Goal: Check status: Check status

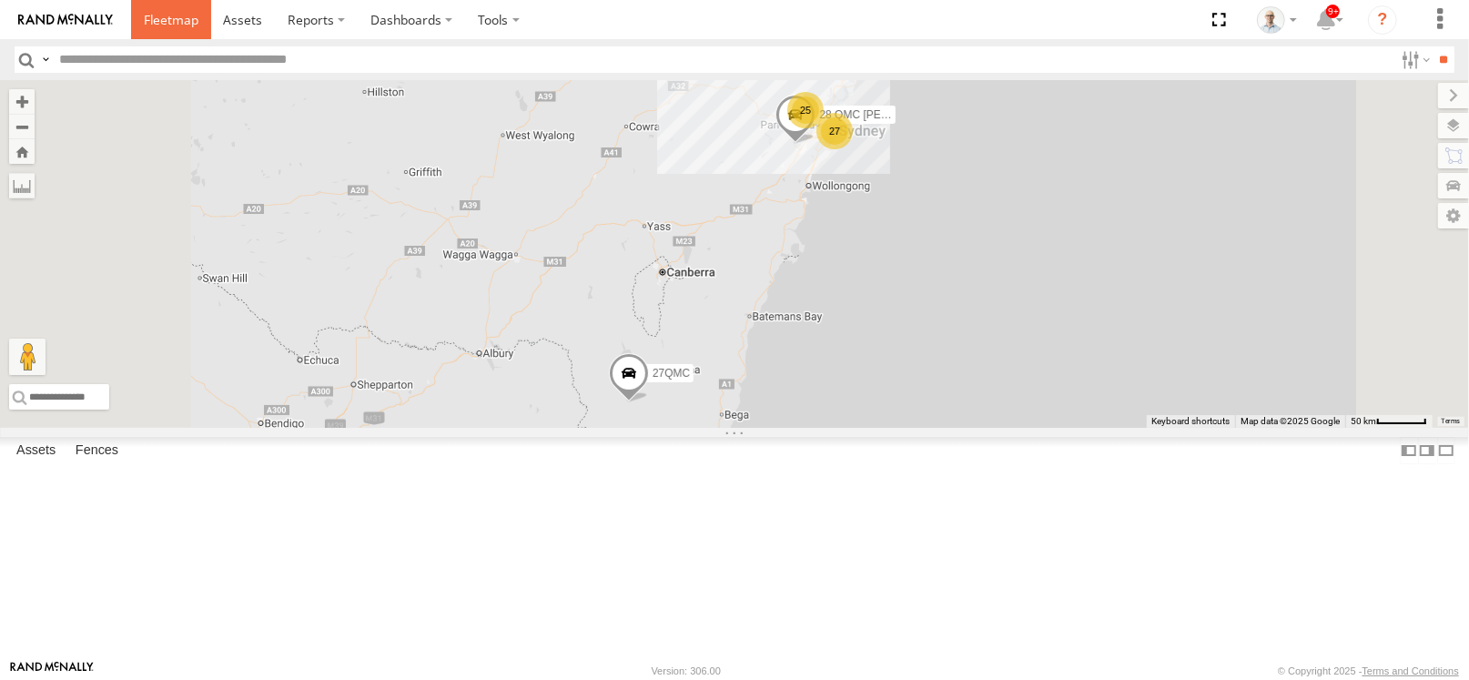
click at [169, 9] on link at bounding box center [171, 19] width 80 height 39
click at [853, 149] on div "27" at bounding box center [834, 131] width 36 height 36
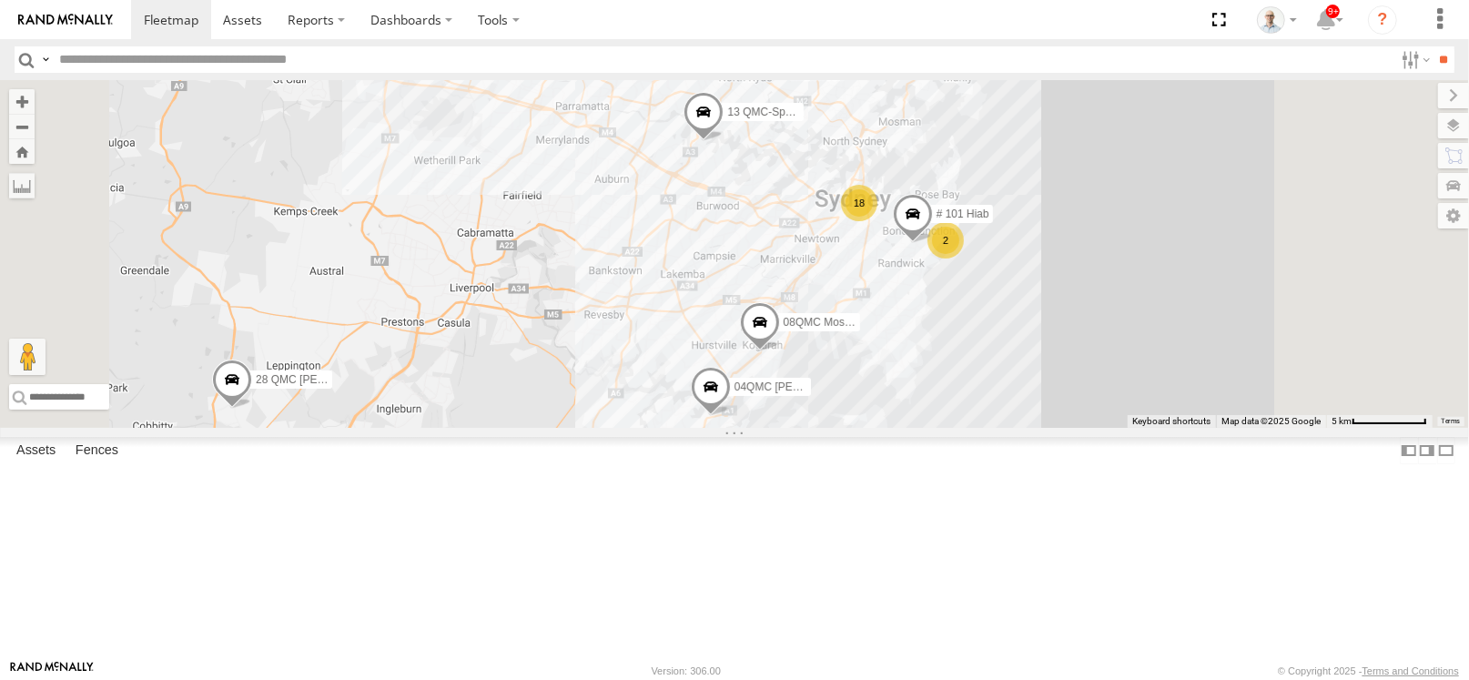
click at [964, 258] on div "2" at bounding box center [945, 240] width 36 height 36
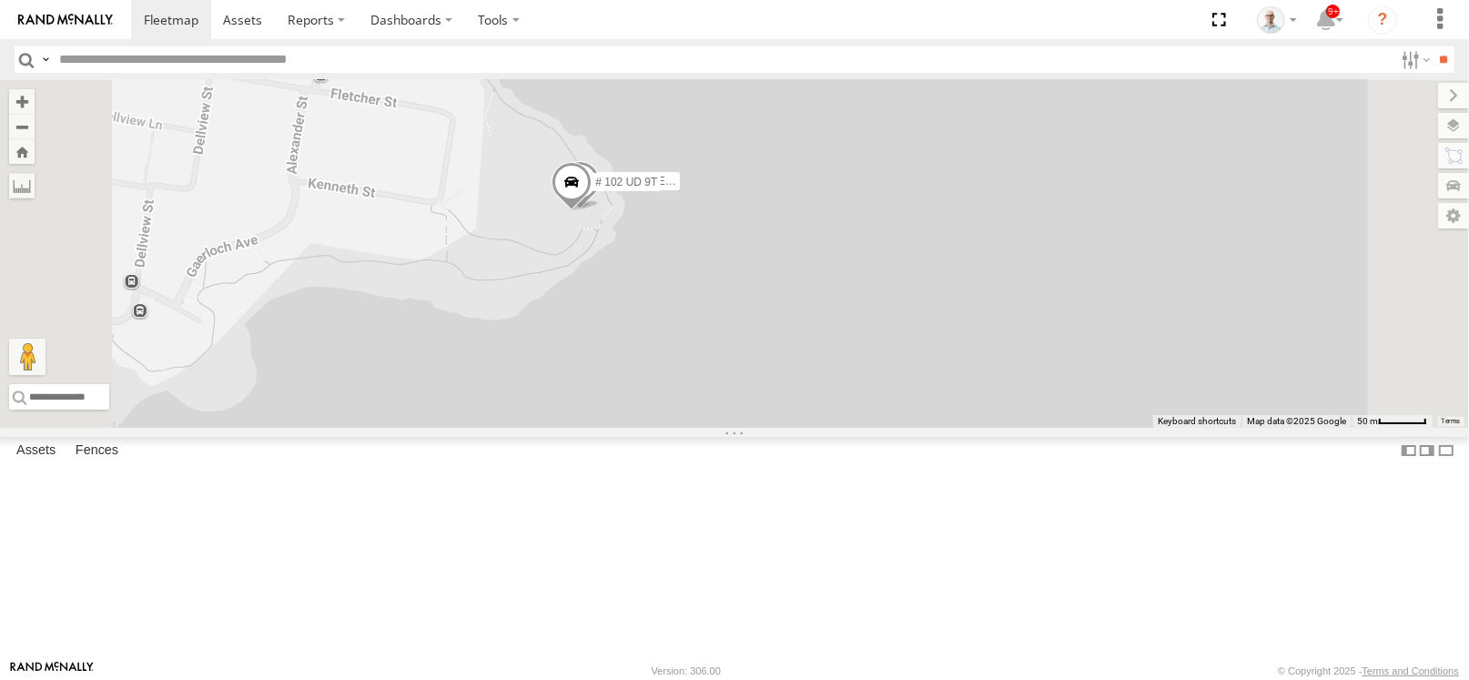
drag, startPoint x: 571, startPoint y: 284, endPoint x: 951, endPoint y: 463, distance: 419.7
click at [951, 428] on div "28 QMC [PERSON_NAME] 27QMC 08QMC Mostafa 14QMC Hamza 04QMC [PERSON_NAME]=18 QMC…" at bounding box center [734, 254] width 1469 height 348
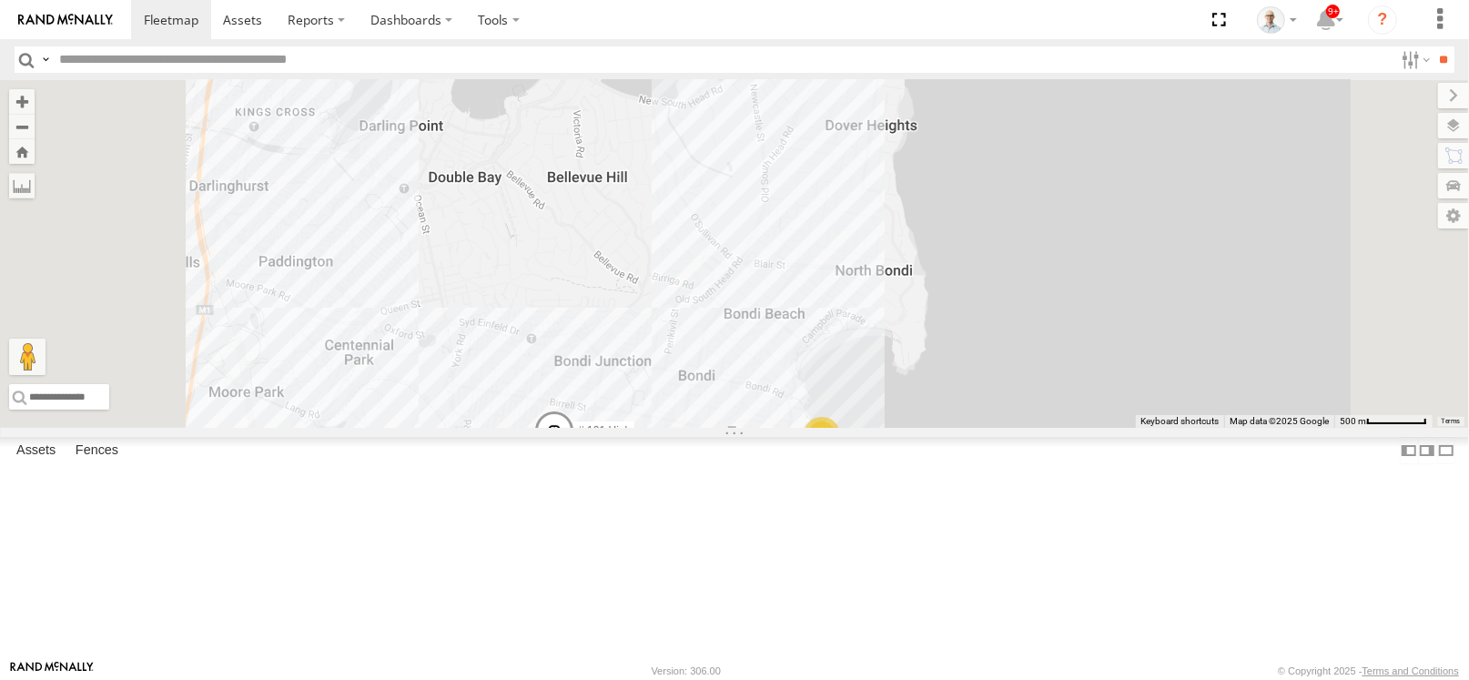
drag, startPoint x: 825, startPoint y: 322, endPoint x: 902, endPoint y: 420, distance: 124.5
click at [902, 420] on div "28 QMC [PERSON_NAME] 27QMC 08QMC Mostafa 14QMC Hamza 04QMC [PERSON_NAME]=18 QMC…" at bounding box center [734, 254] width 1469 height 348
click at [898, 412] on div "28 QMC [PERSON_NAME] 27QMC 08QMC Mostafa 14QMC Hamza 04QMC [PERSON_NAME]=18 QMC…" at bounding box center [734, 254] width 1469 height 348
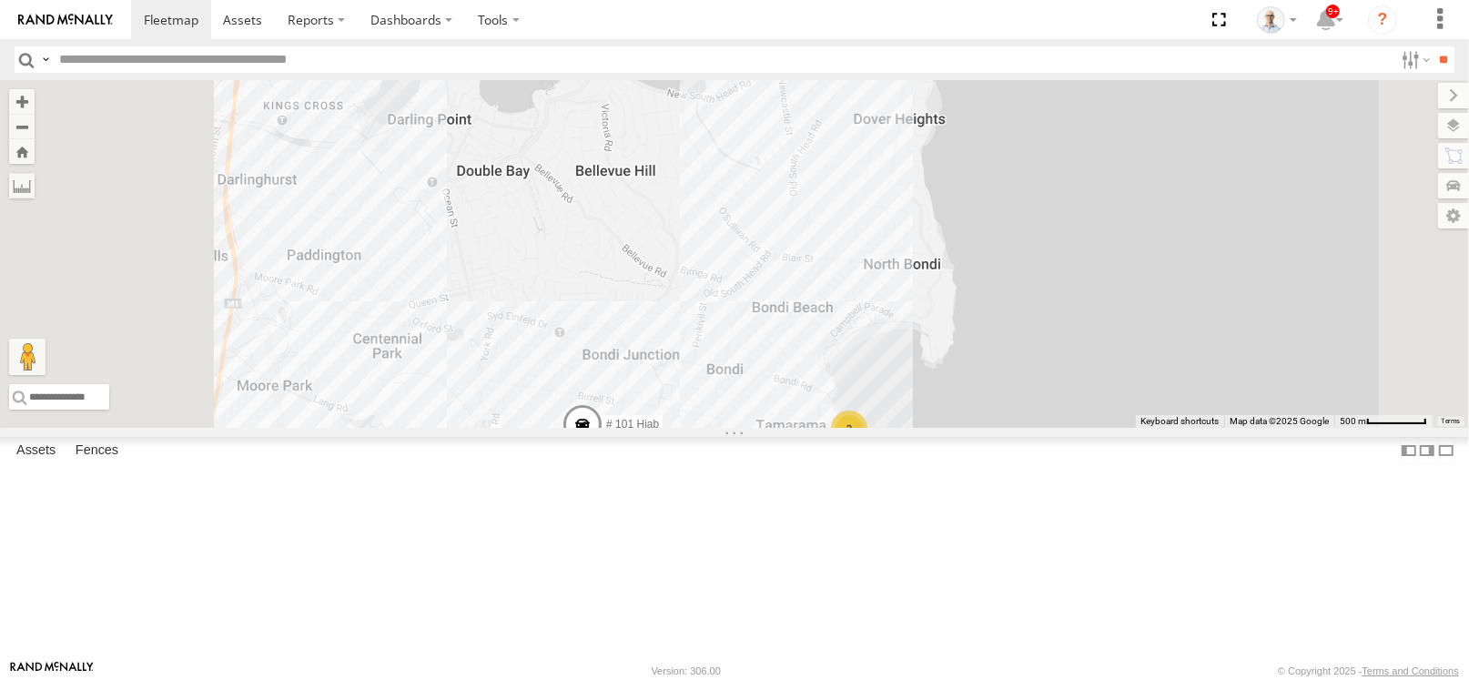
drag, startPoint x: 902, startPoint y: 392, endPoint x: 915, endPoint y: 318, distance: 74.8
click at [915, 318] on div "28 QMC [PERSON_NAME] 27QMC 08QMC Mostafa 14QMC Hamza 04QMC [PERSON_NAME]=18 QMC…" at bounding box center [734, 254] width 1469 height 348
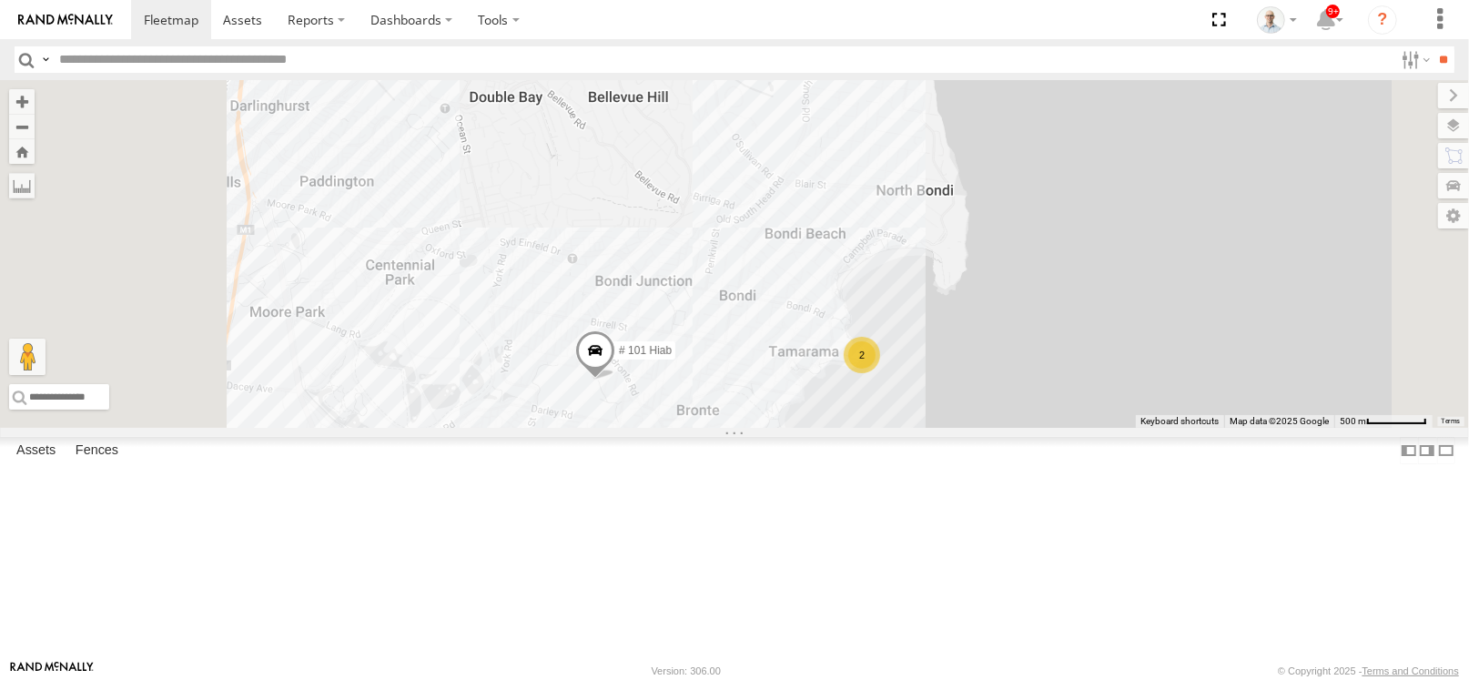
click at [615, 379] on span at bounding box center [595, 354] width 40 height 49
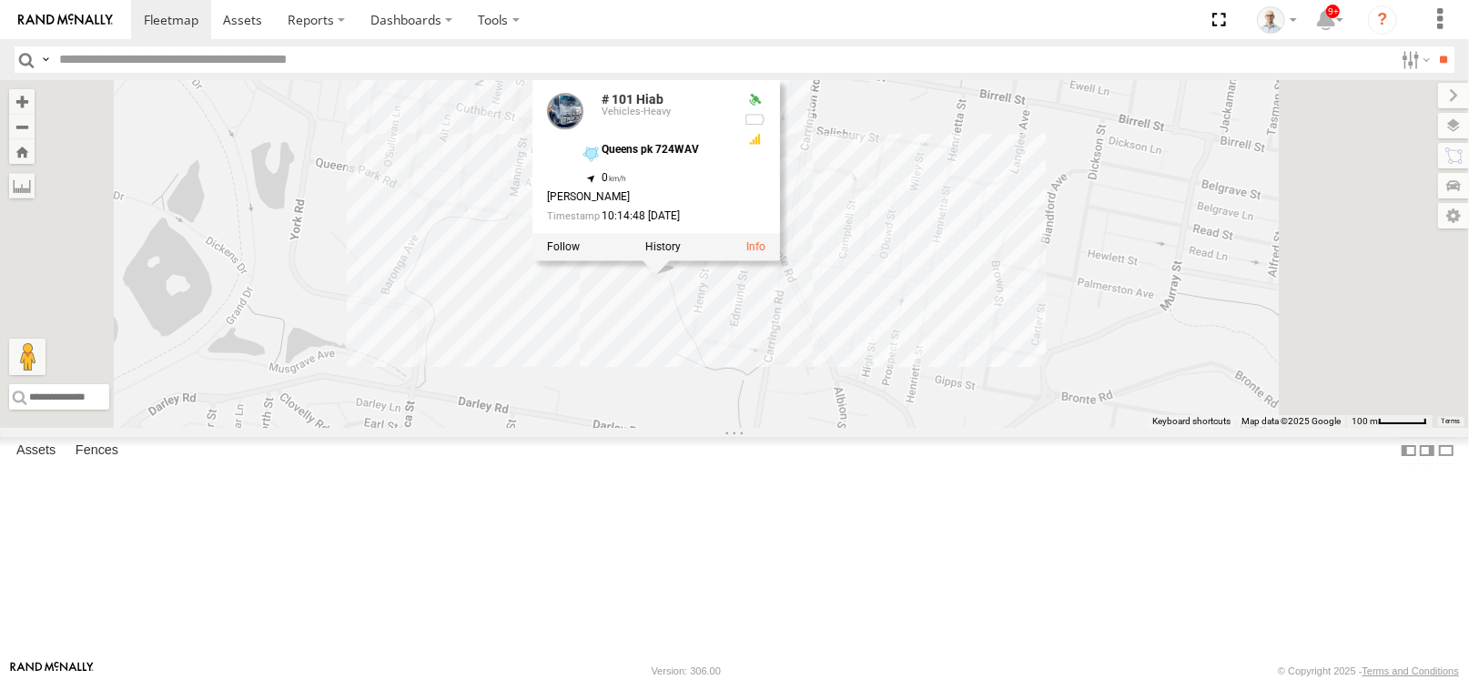
click at [866, 428] on div "28 QMC [PERSON_NAME] 27QMC 08QMC Mostafa 14QMC Hamza 04QMC [PERSON_NAME]=18 QMC…" at bounding box center [734, 254] width 1469 height 348
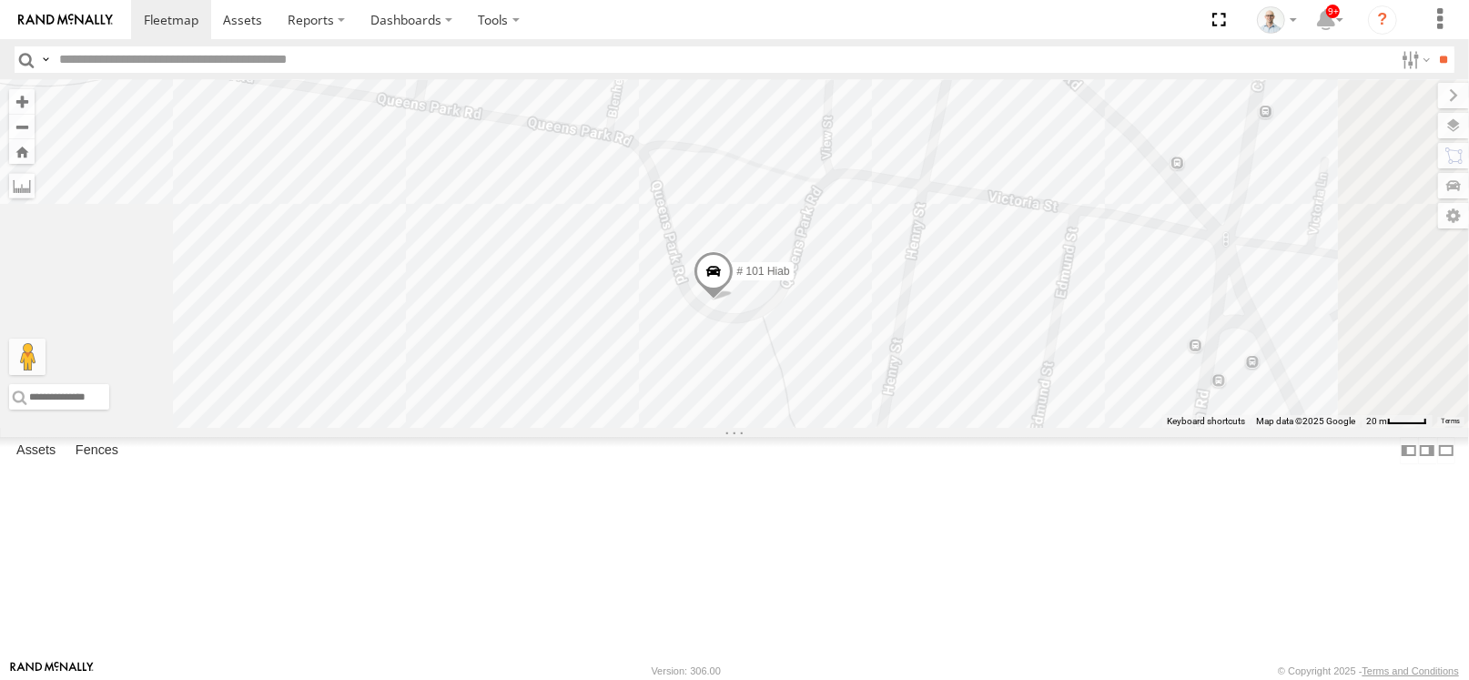
click at [785, 428] on div "28 QMC [PERSON_NAME] 27QMC 08QMC Mostafa 14QMC Hamza 04QMC [PERSON_NAME]=18 QMC…" at bounding box center [734, 254] width 1469 height 348
click at [732, 304] on span at bounding box center [712, 279] width 40 height 49
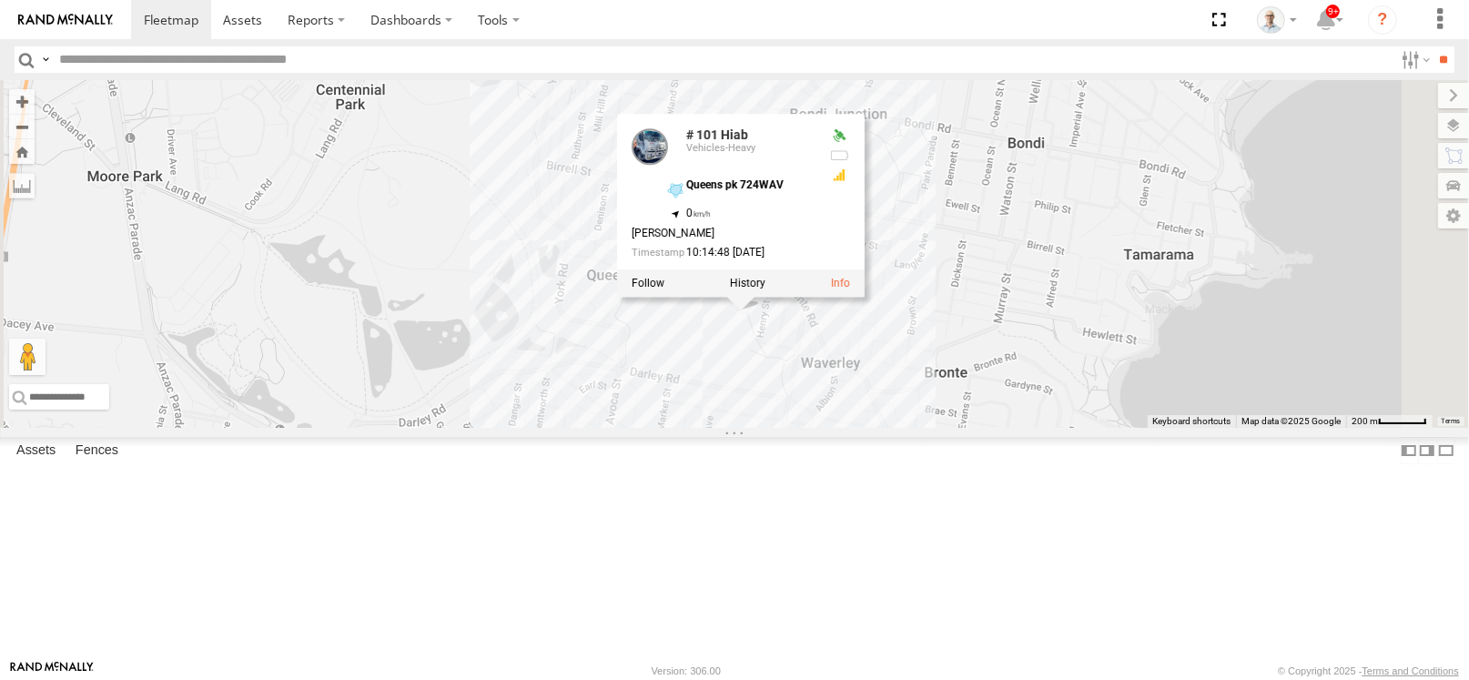
click at [1357, 371] on div "28 QMC [PERSON_NAME] 27QMC 08QMC Mostafa 14QMC Hamza 04QMC [PERSON_NAME]=18 QMC…" at bounding box center [734, 254] width 1469 height 348
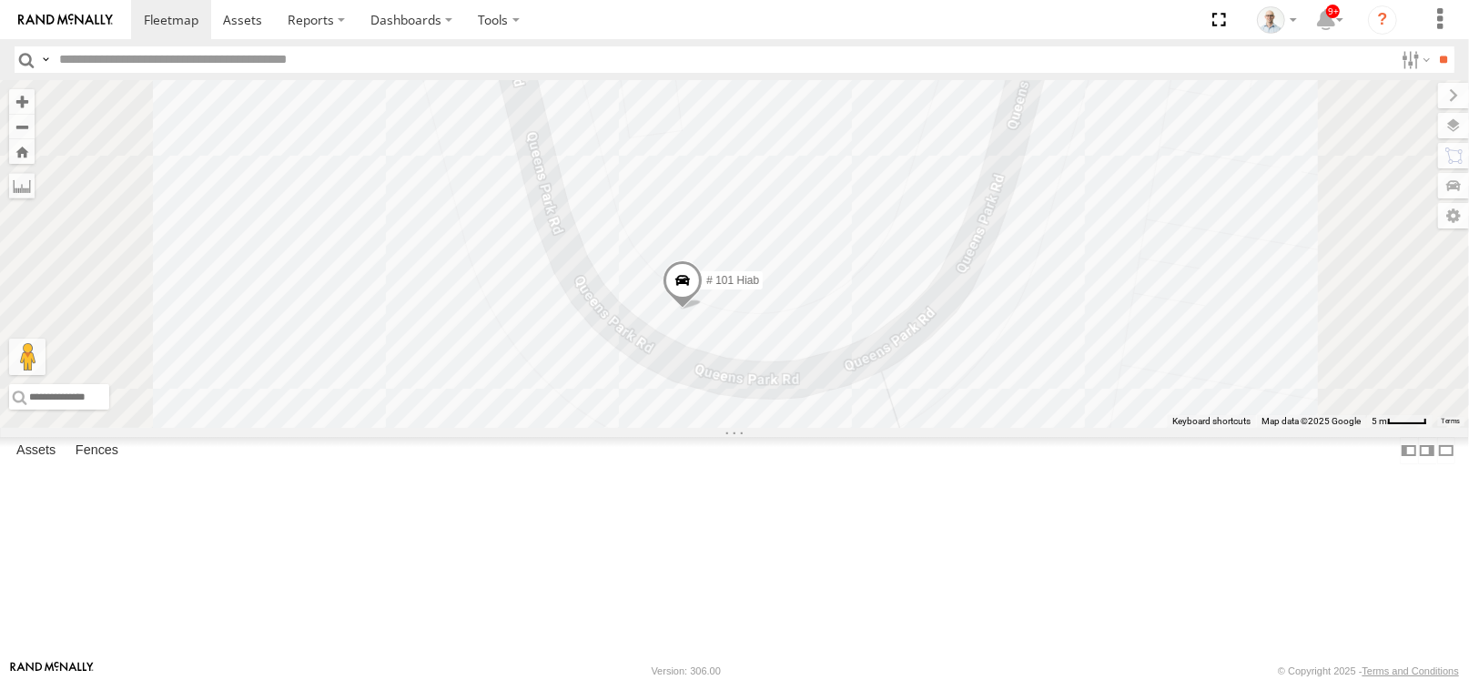
click at [702, 309] on span at bounding box center [682, 284] width 40 height 49
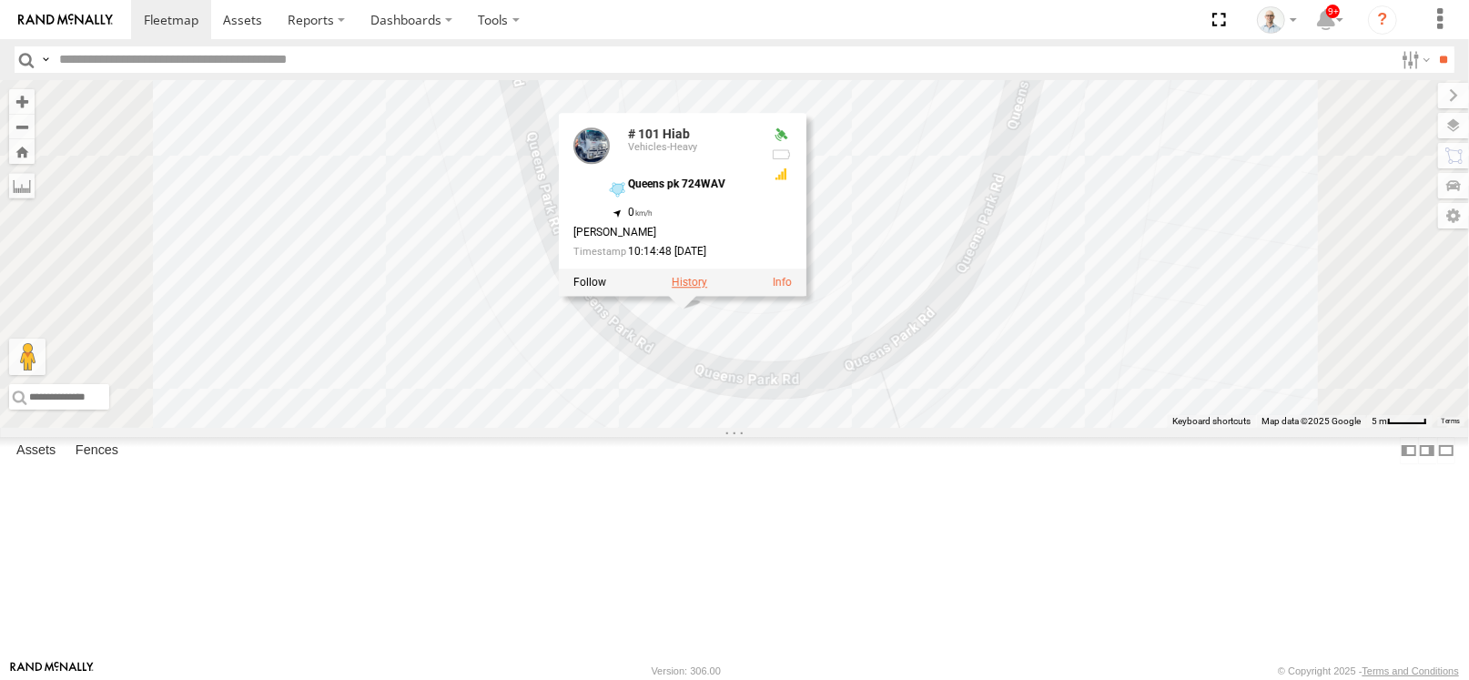
click at [707, 288] on label at bounding box center [689, 282] width 35 height 13
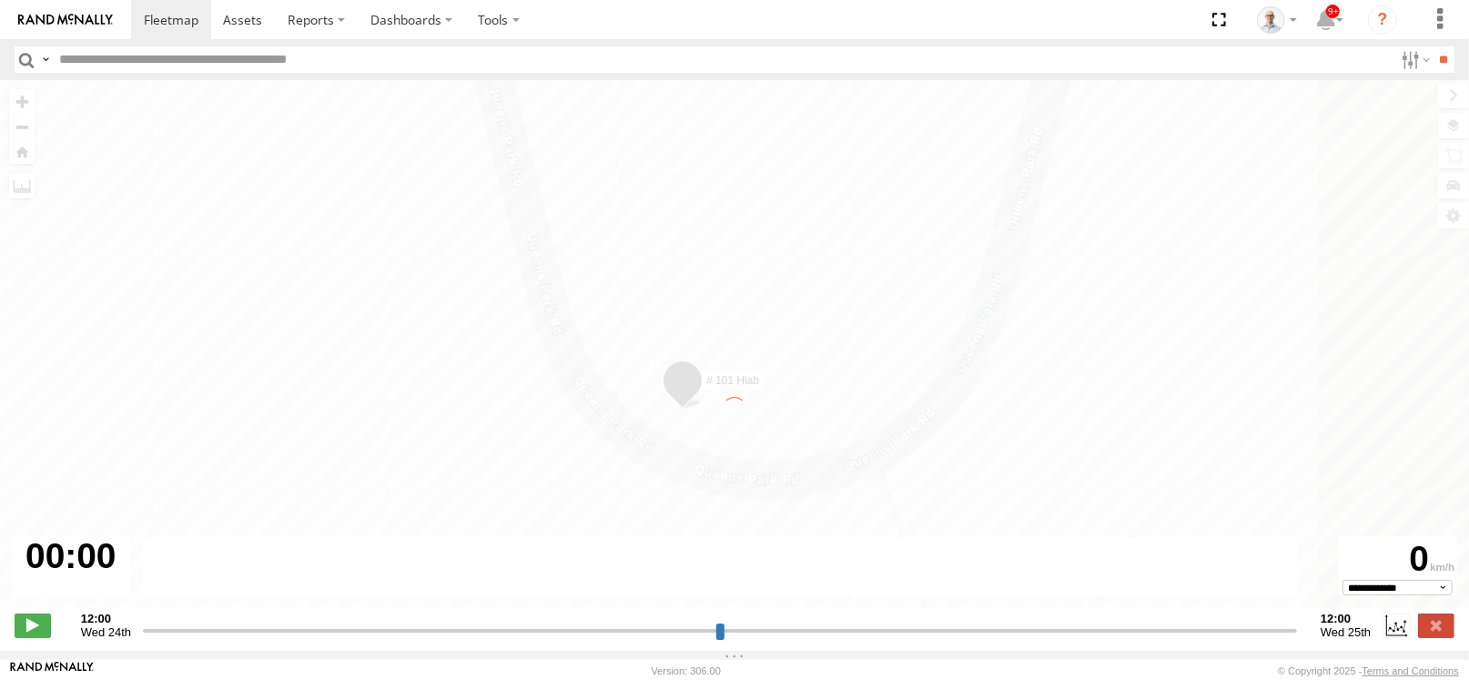
type input "**********"
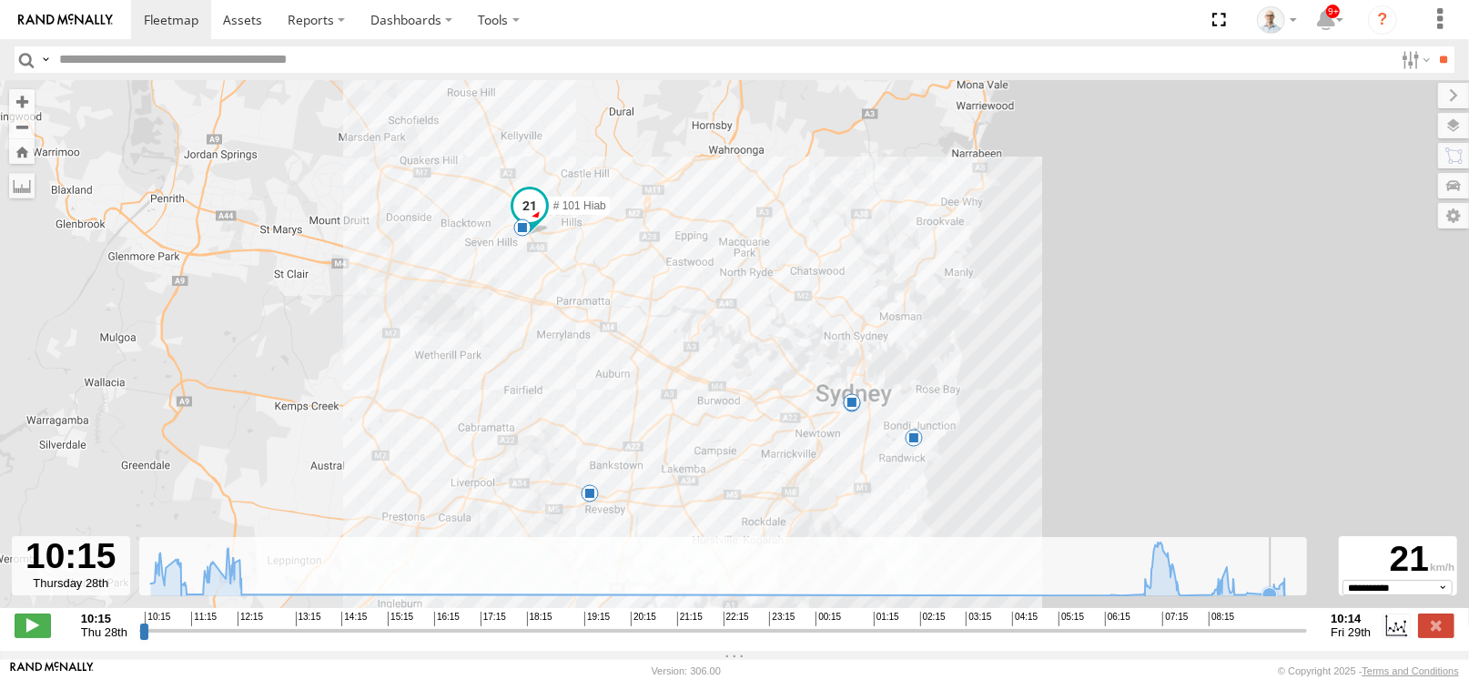
click at [1268, 595] on icon at bounding box center [1269, 594] width 18 height 18
click at [1426, 632] on label at bounding box center [1436, 625] width 36 height 24
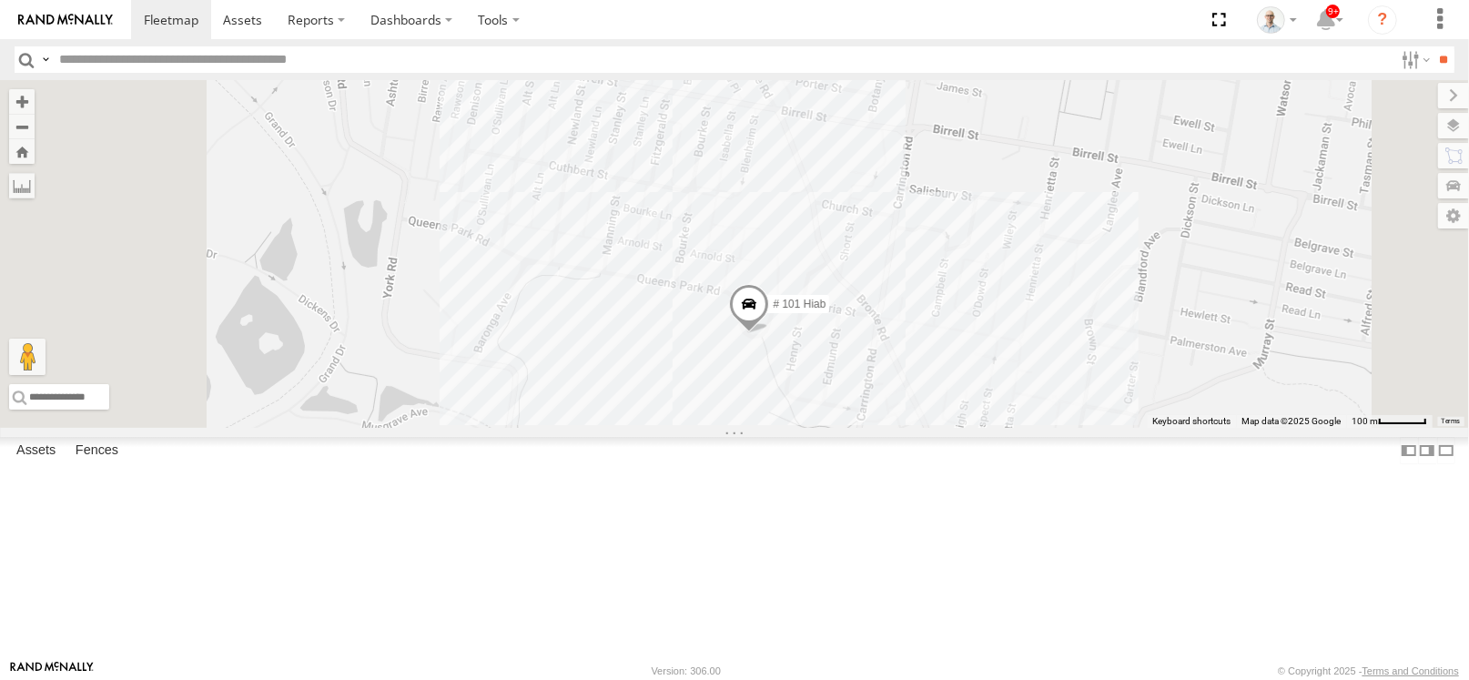
click at [1151, 428] on div "# 101 Hiab" at bounding box center [734, 254] width 1469 height 348
click at [1101, 428] on div "# 101 Hiab" at bounding box center [734, 254] width 1469 height 348
click at [1098, 428] on div "# 101 Hiab" at bounding box center [734, 254] width 1469 height 348
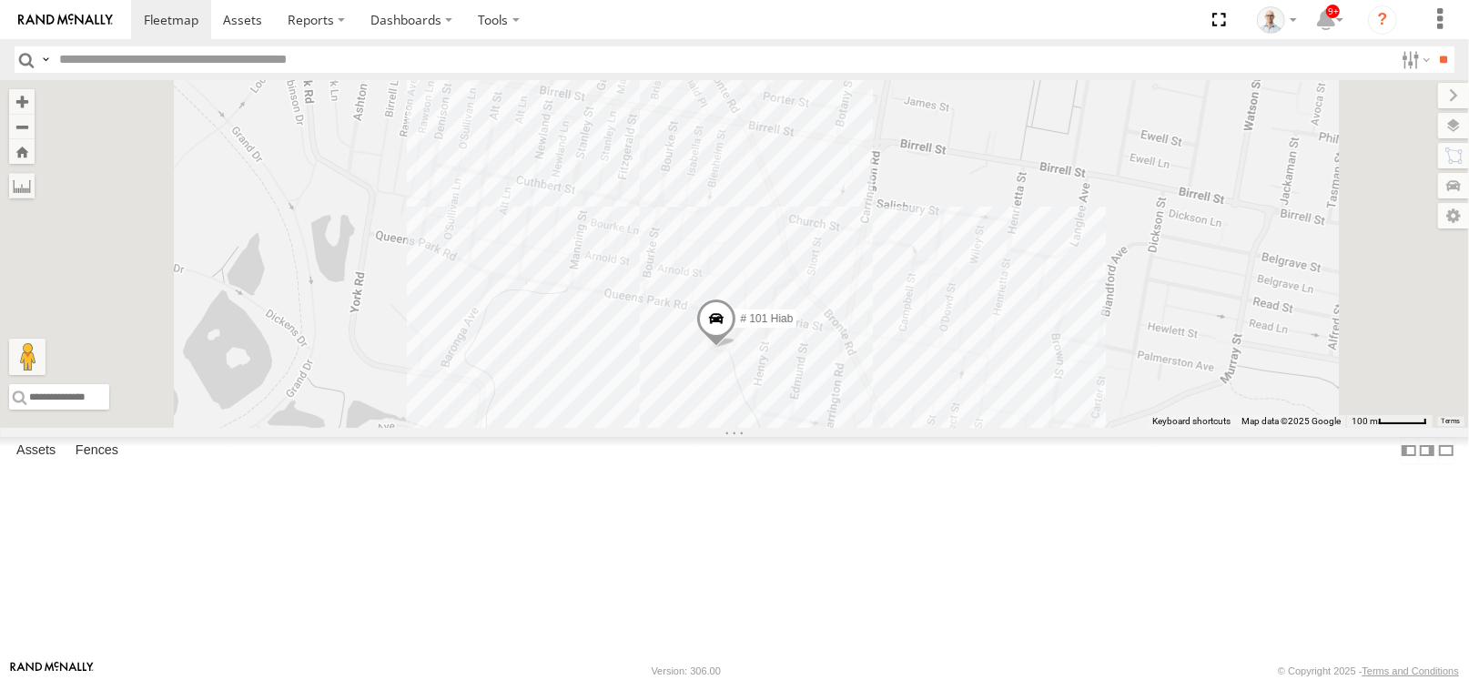
drag, startPoint x: 1109, startPoint y: 515, endPoint x: 1070, endPoint y: 531, distance: 42.4
click at [1070, 428] on div "# 101 Hiab" at bounding box center [734, 254] width 1469 height 348
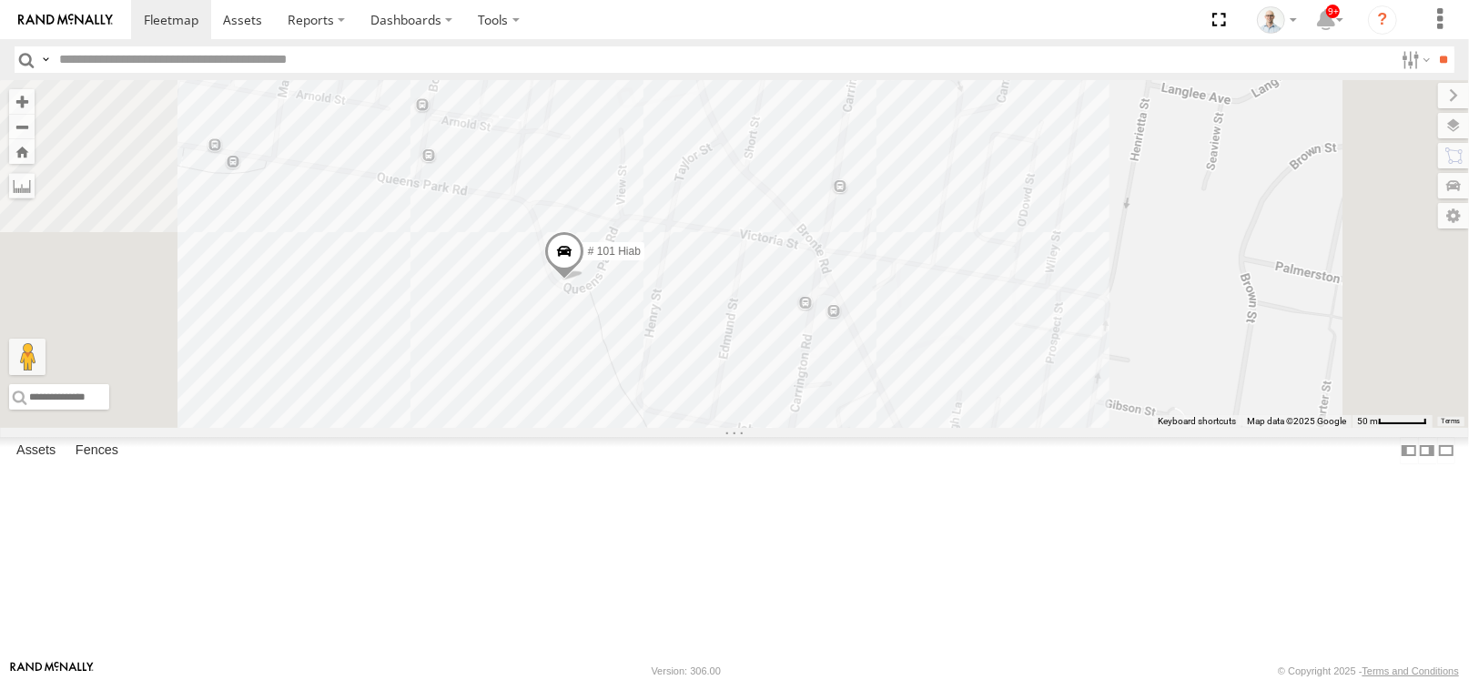
click at [1077, 428] on div "# 101 Hiab" at bounding box center [734, 254] width 1469 height 348
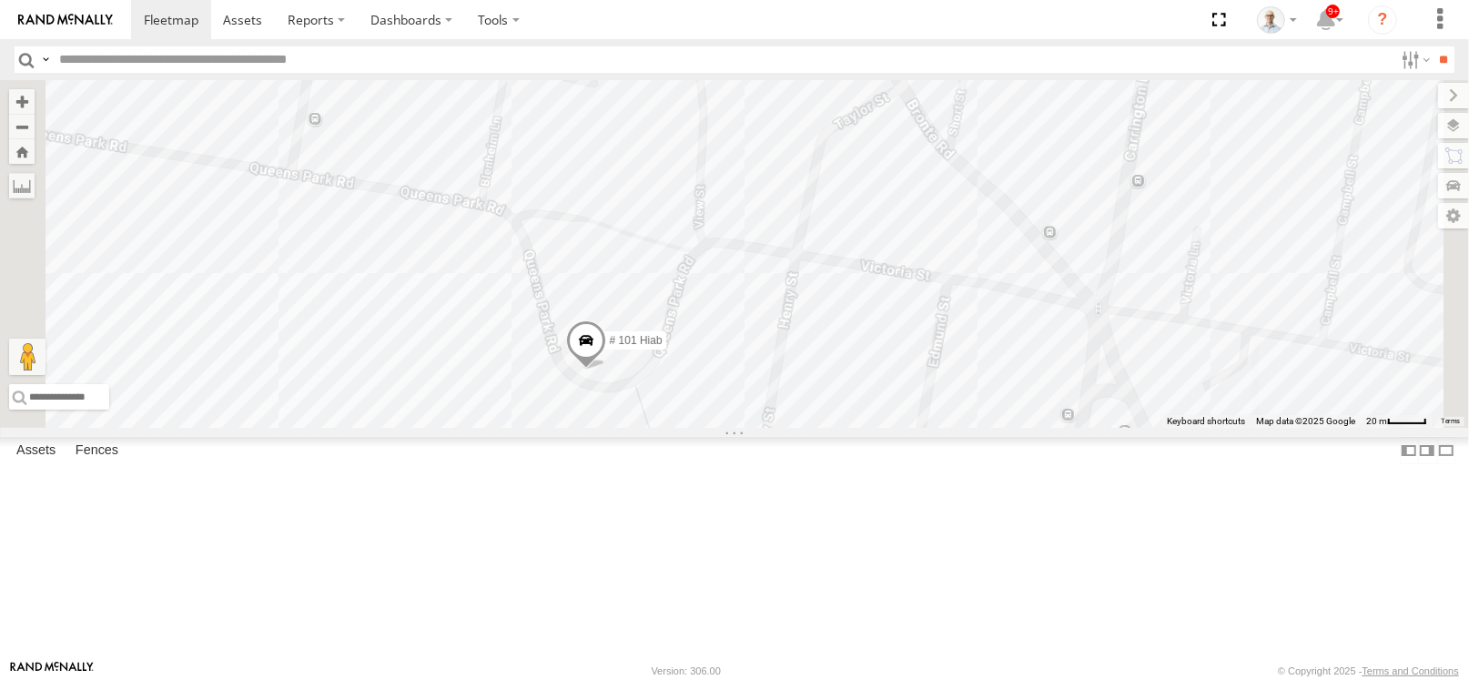
click at [606, 370] on span at bounding box center [586, 345] width 40 height 49
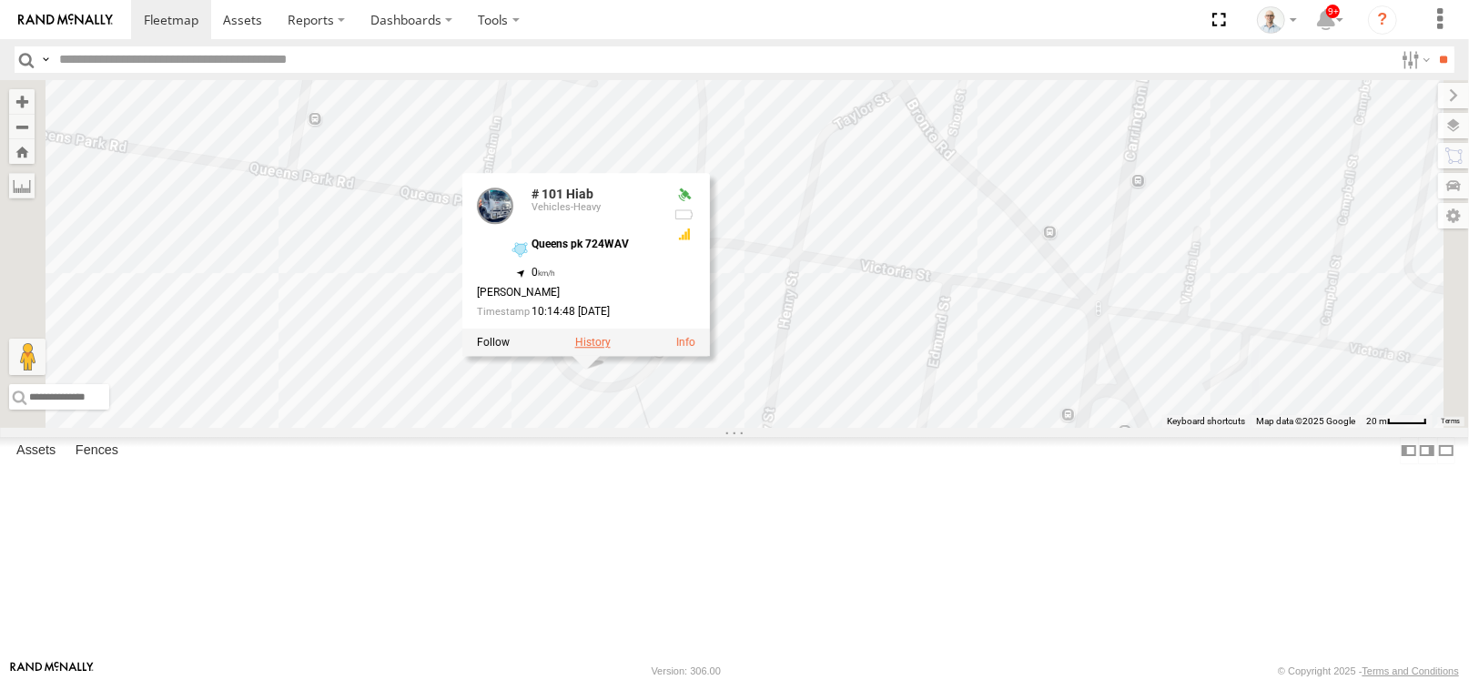
click at [611, 349] on label at bounding box center [592, 343] width 35 height 13
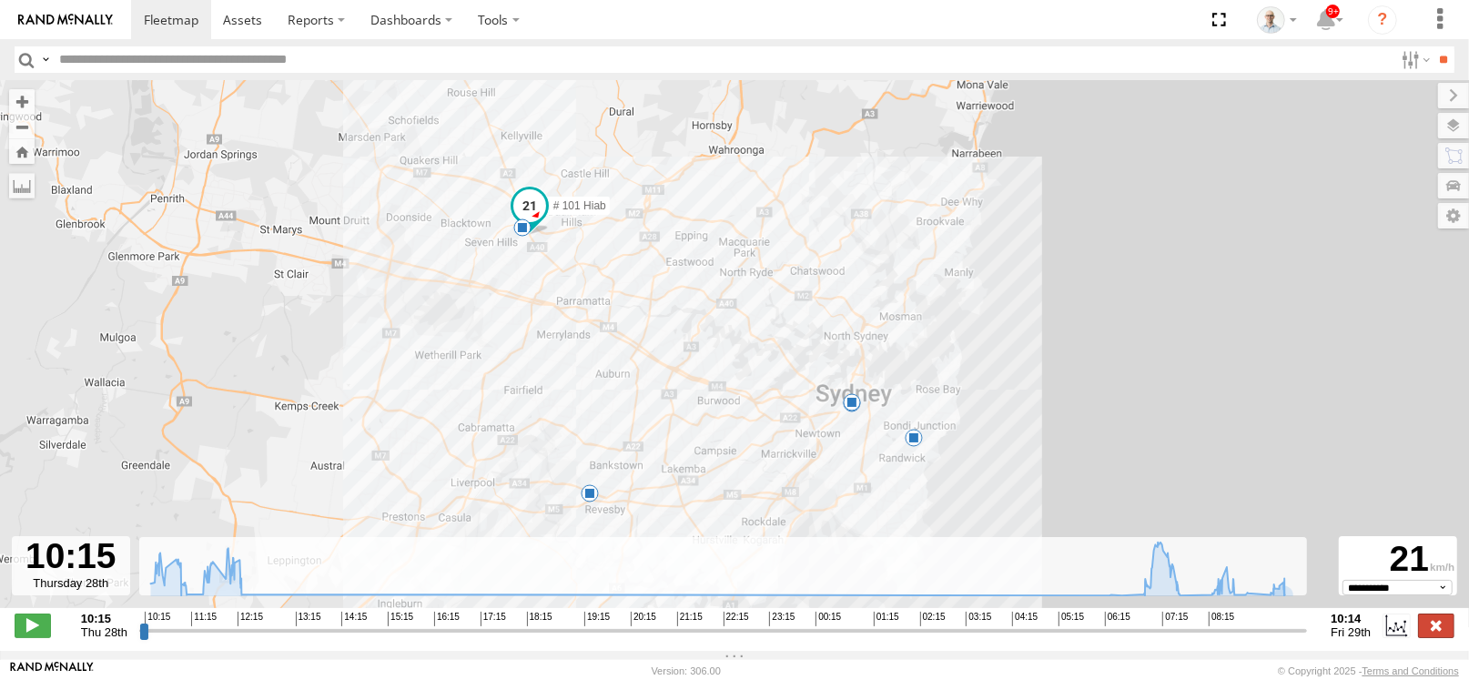
click at [1442, 637] on label at bounding box center [1436, 625] width 36 height 24
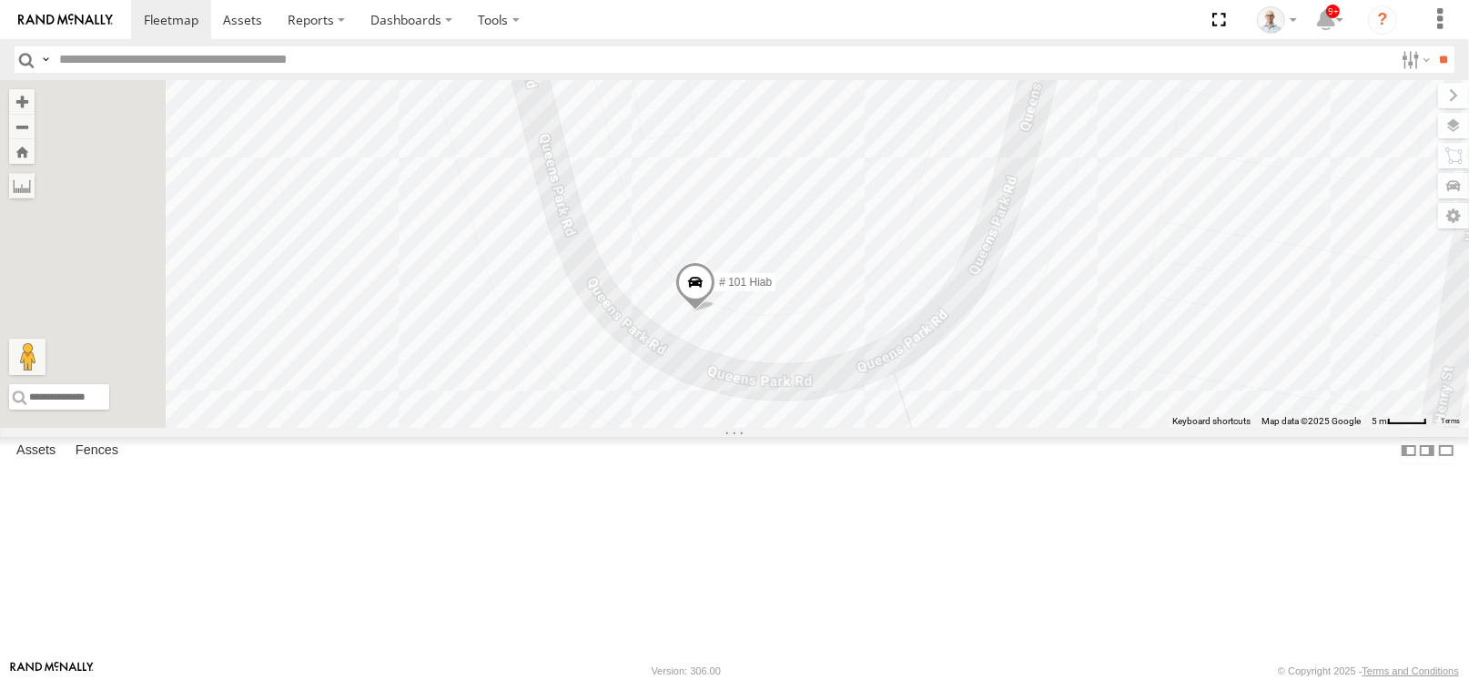
drag, startPoint x: 733, startPoint y: 452, endPoint x: 1106, endPoint y: 339, distance: 390.0
click at [1106, 339] on div "# 101 Hiab" at bounding box center [734, 254] width 1469 height 348
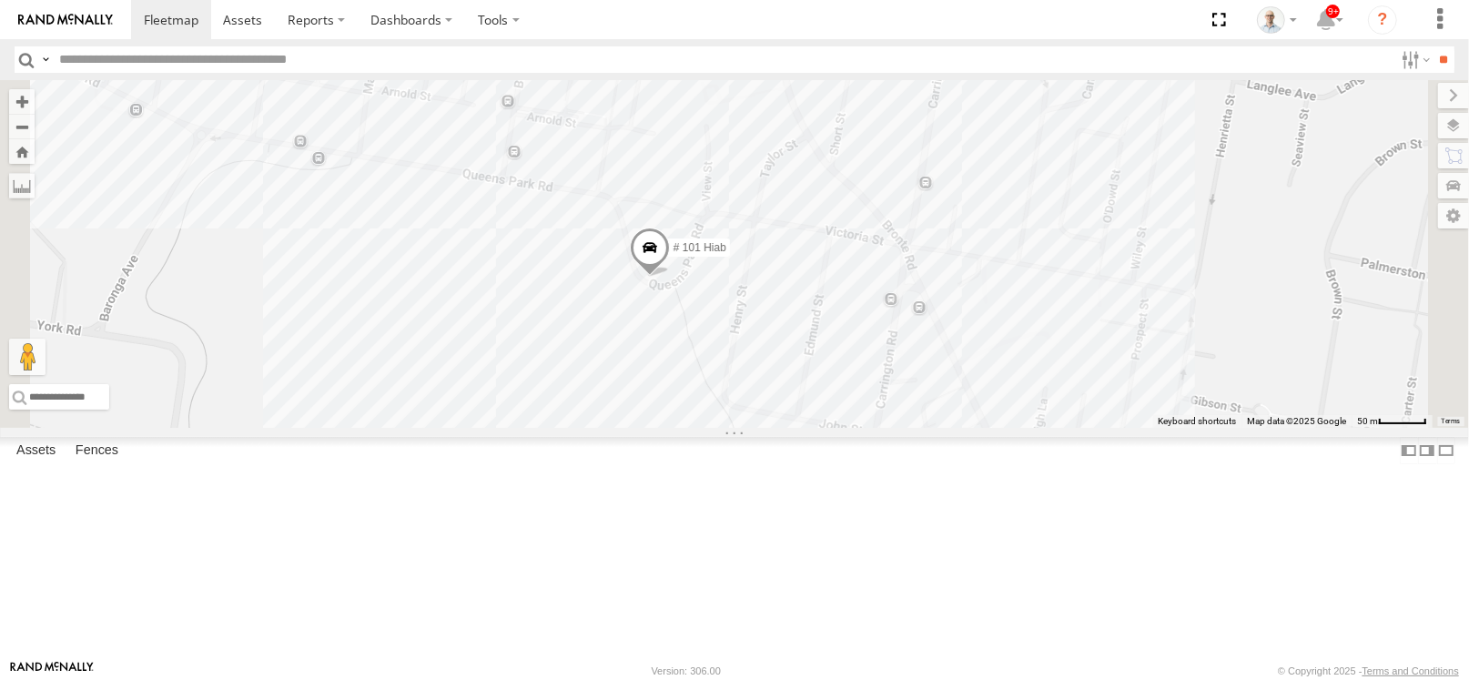
click at [1048, 428] on div "# 101 Hiab" at bounding box center [734, 254] width 1469 height 348
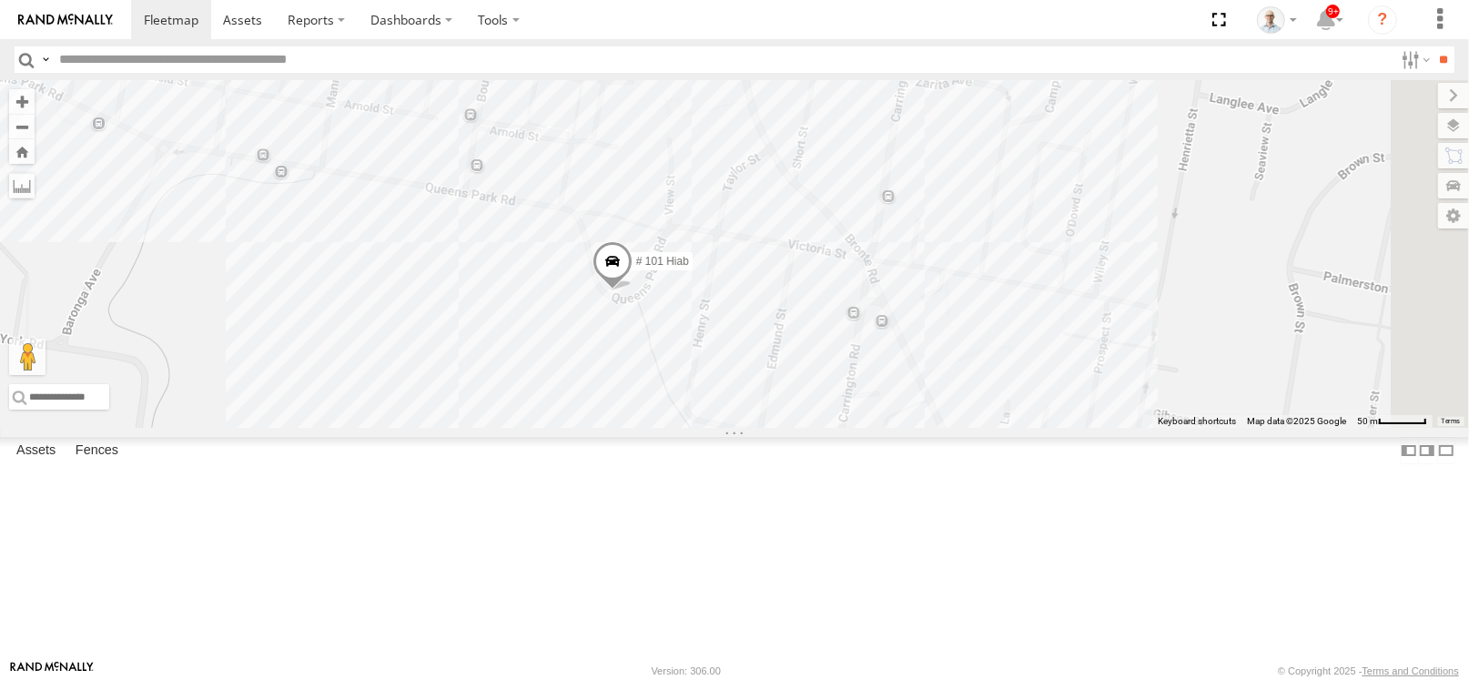
drag, startPoint x: 1044, startPoint y: 489, endPoint x: 1004, endPoint y: 502, distance: 42.3
click at [1004, 428] on div "# 101 Hiab" at bounding box center [734, 254] width 1469 height 348
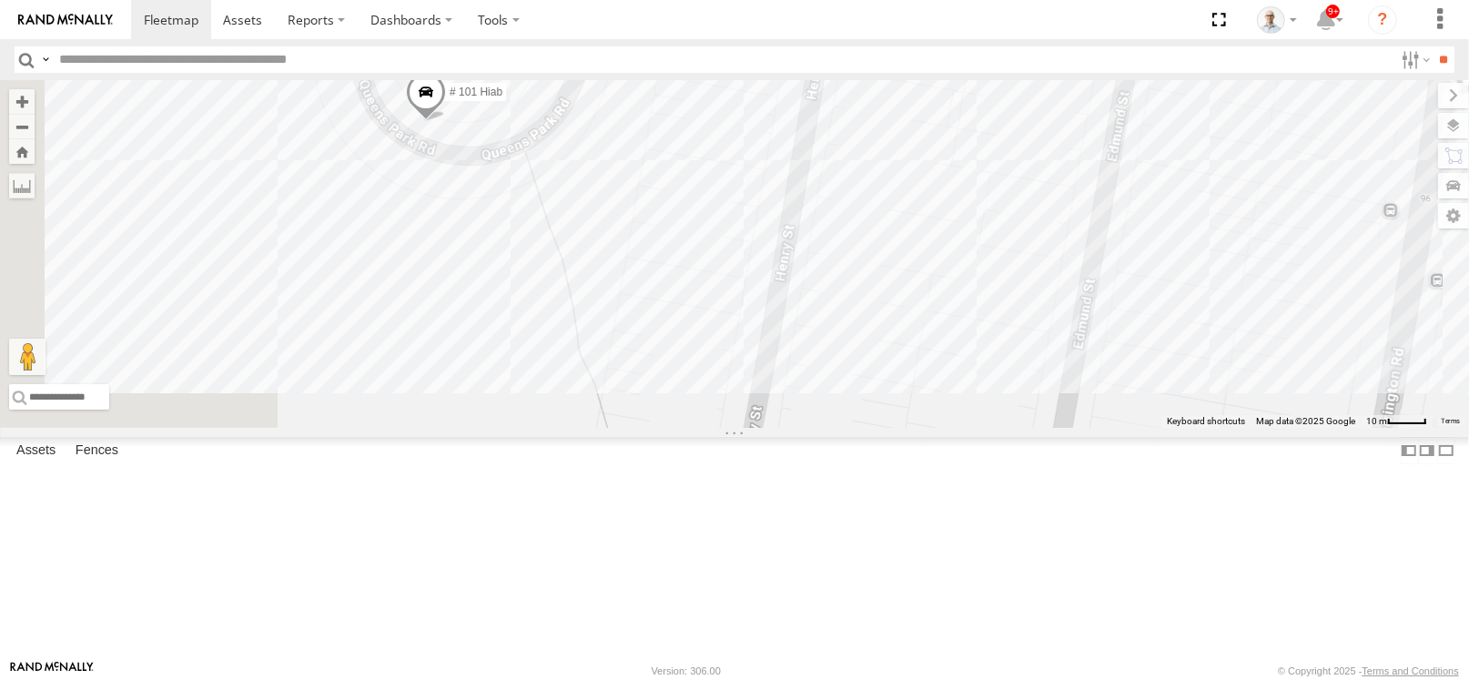
drag, startPoint x: 842, startPoint y: 440, endPoint x: 937, endPoint y: 539, distance: 137.1
click at [937, 428] on div "# 101 Hiab" at bounding box center [734, 254] width 1469 height 348
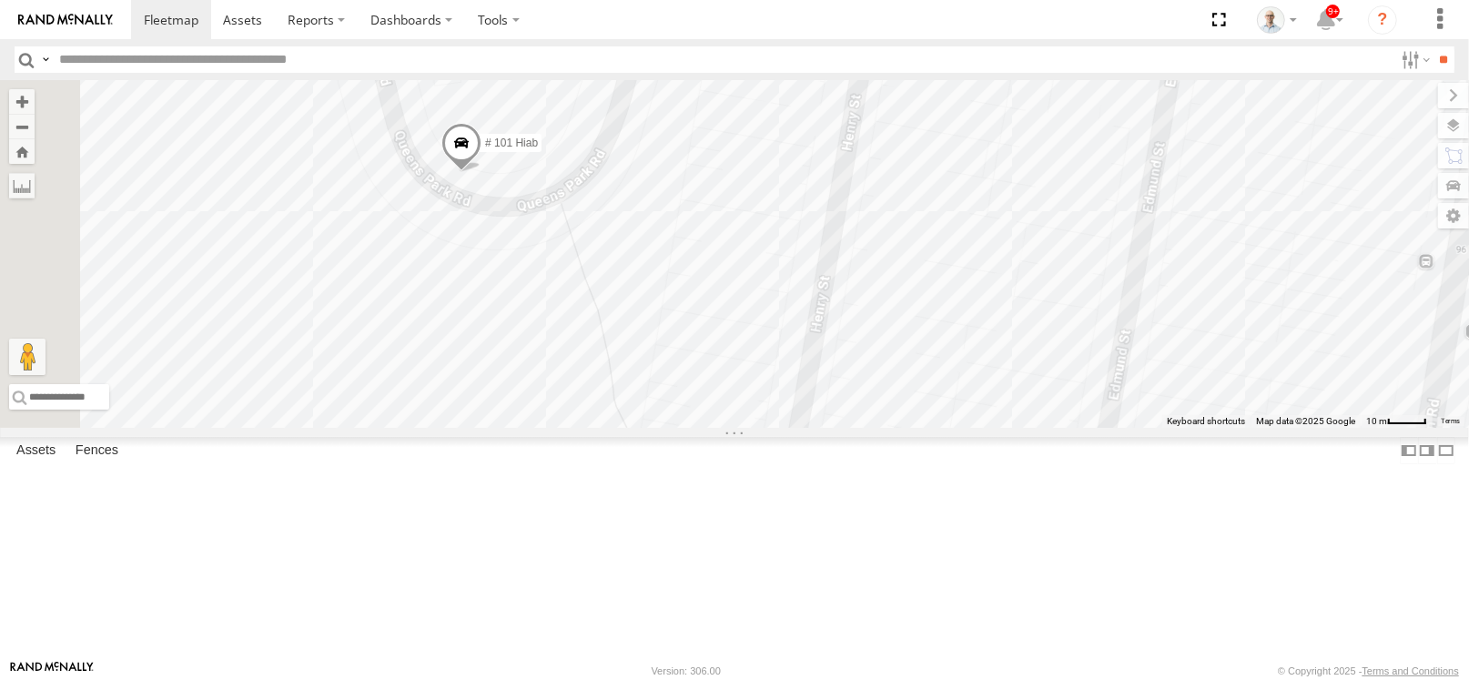
drag, startPoint x: 743, startPoint y: 325, endPoint x: 780, endPoint y: 378, distance: 64.1
click at [780, 378] on div "# 101 Hiab" at bounding box center [734, 254] width 1469 height 348
click at [780, 376] on div "# 101 Hiab" at bounding box center [734, 254] width 1469 height 348
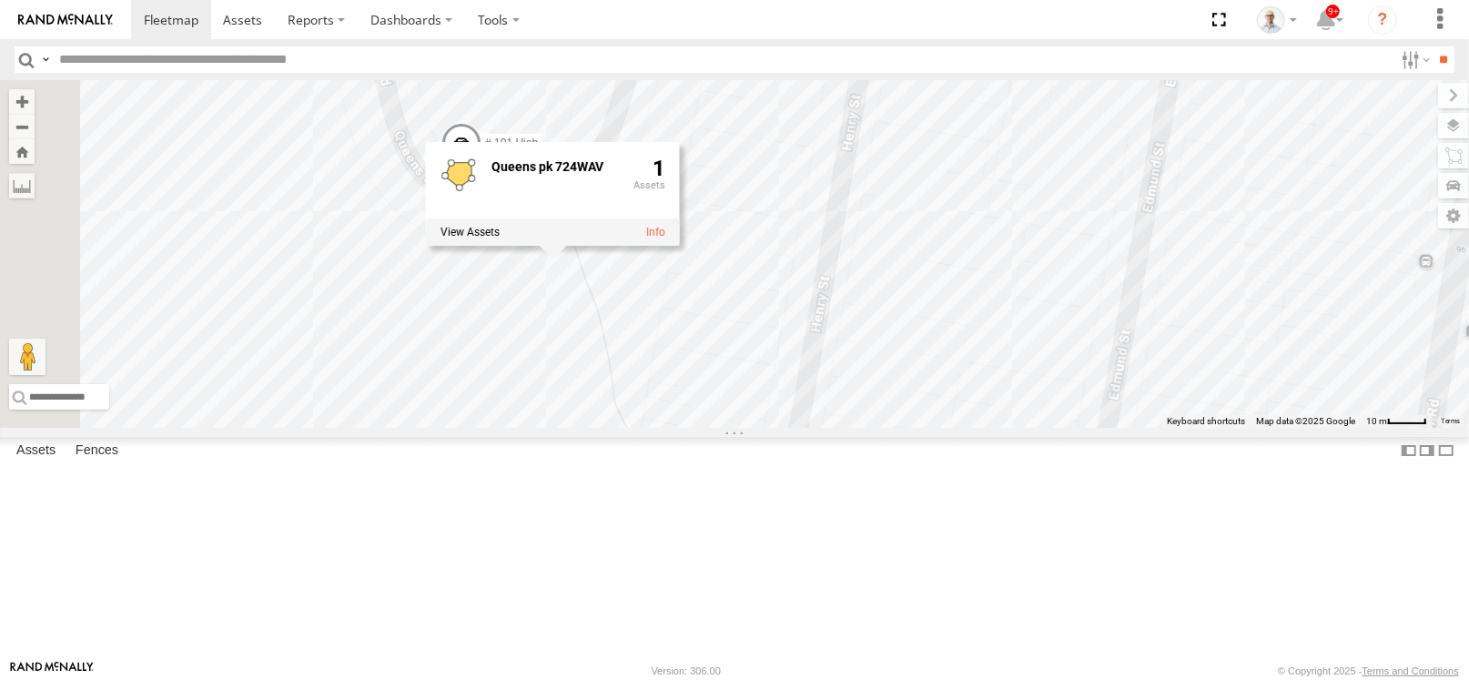
click at [1093, 428] on div "# 101 Hiab Queens pk 724WAV 1" at bounding box center [734, 254] width 1469 height 348
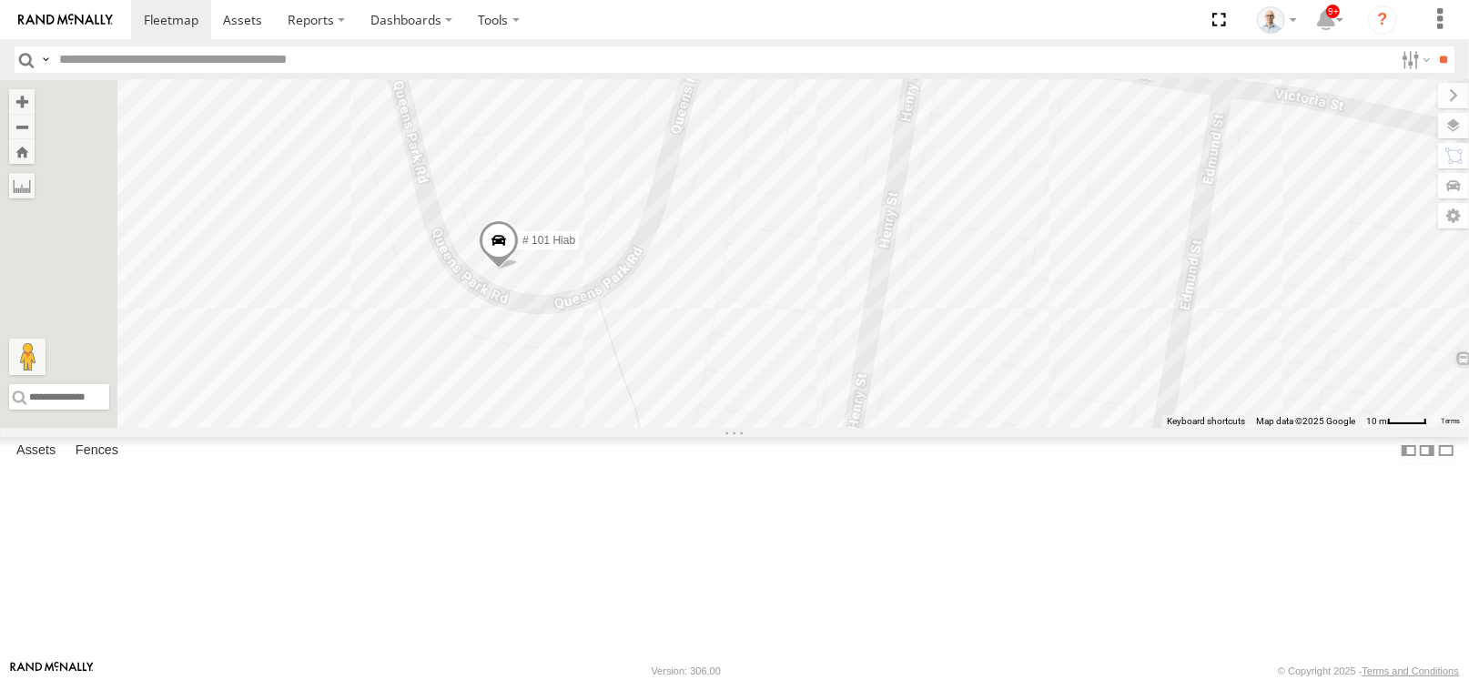
drag, startPoint x: 687, startPoint y: 259, endPoint x: 724, endPoint y: 359, distance: 106.0
click at [519, 269] on span at bounding box center [499, 244] width 40 height 49
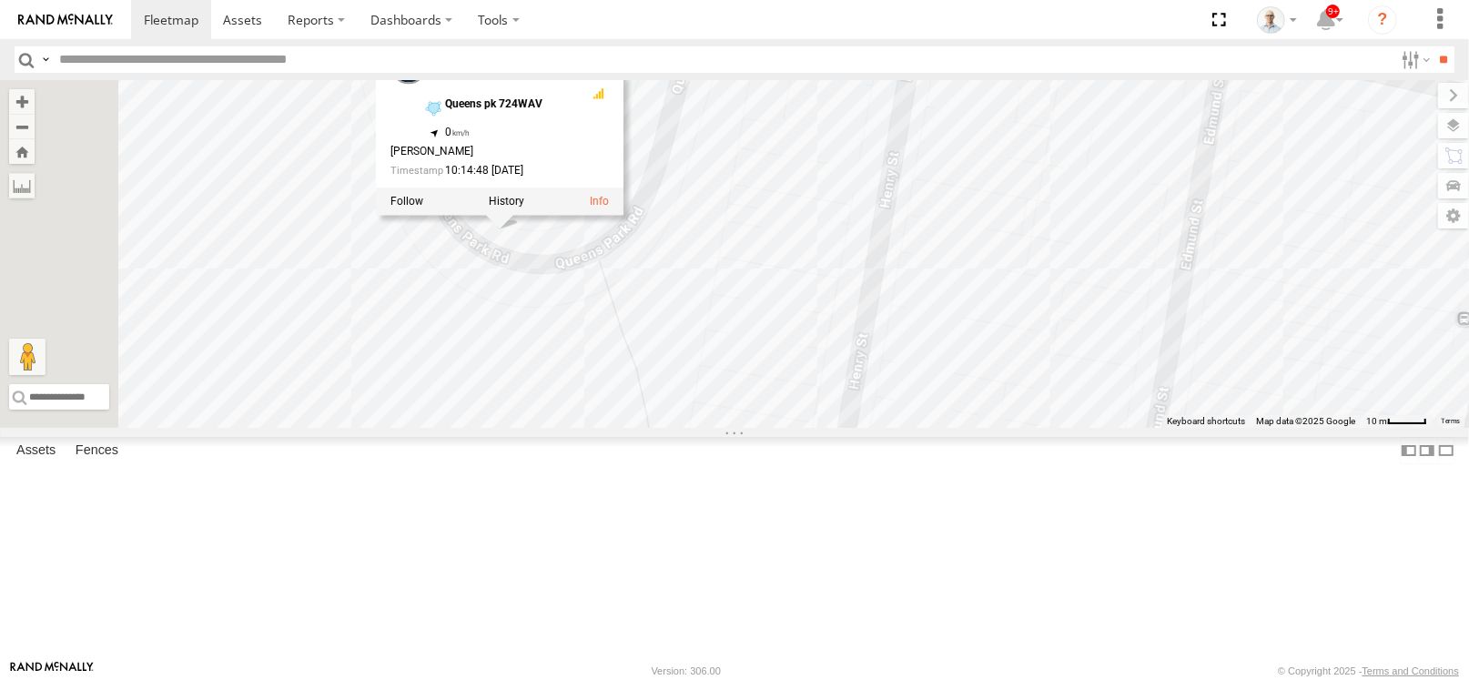
drag, startPoint x: 906, startPoint y: 434, endPoint x: 915, endPoint y: 383, distance: 51.8
click at [909, 366] on div "# 101 Hiab # 101 Hiab Vehicles-Heavy Queens pk 724WAV -33.90053 , 151.25059 0 […" at bounding box center [734, 254] width 1469 height 348
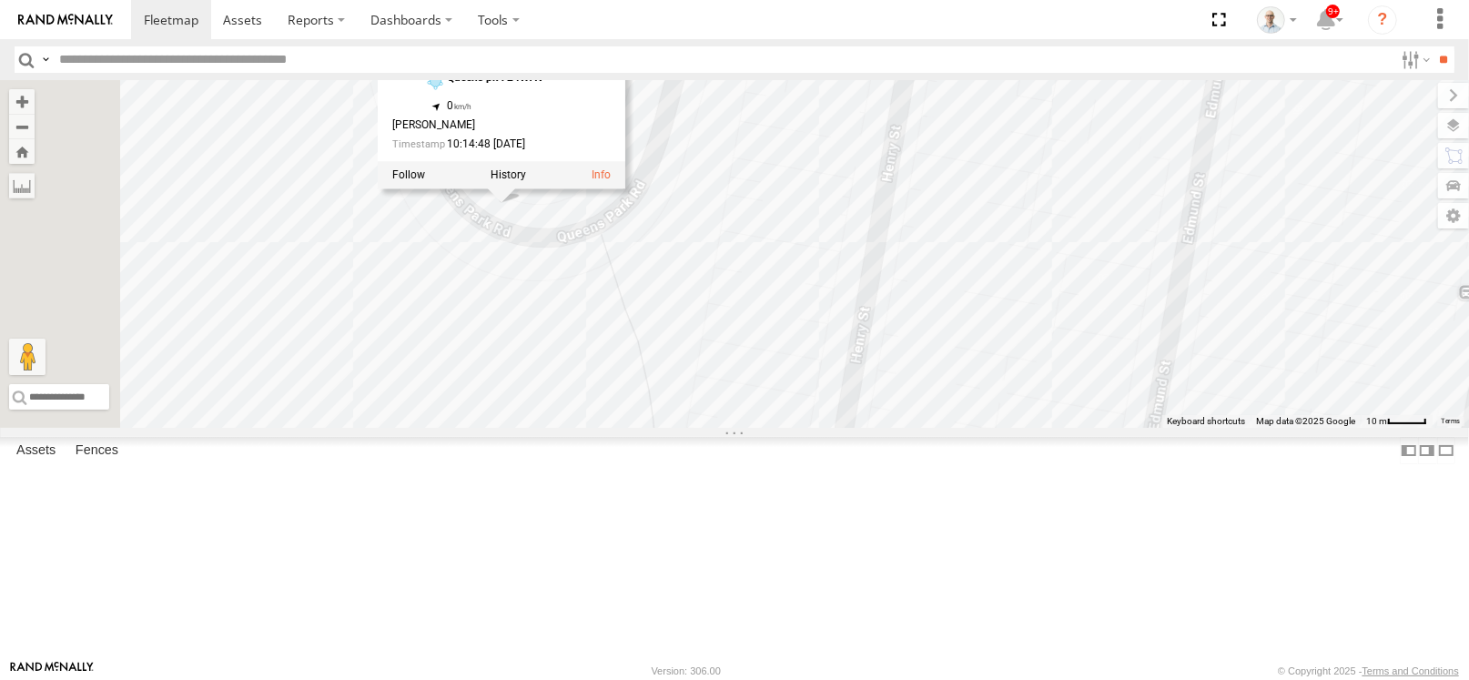
click at [1015, 428] on div "# 101 Hiab # 101 Hiab Vehicles-Heavy Queens pk 724WAV -33.90053 , 151.25059 0 […" at bounding box center [734, 254] width 1469 height 348
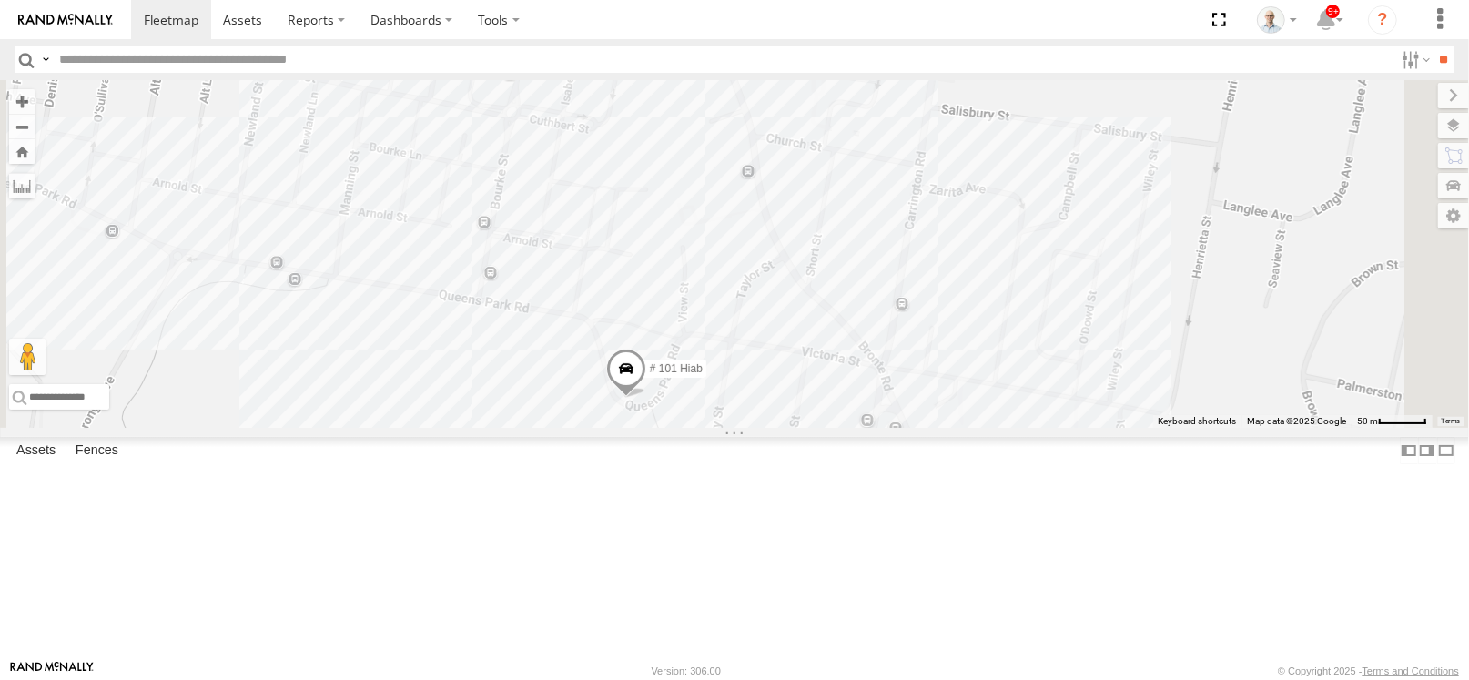
click at [646, 398] on span at bounding box center [626, 373] width 40 height 49
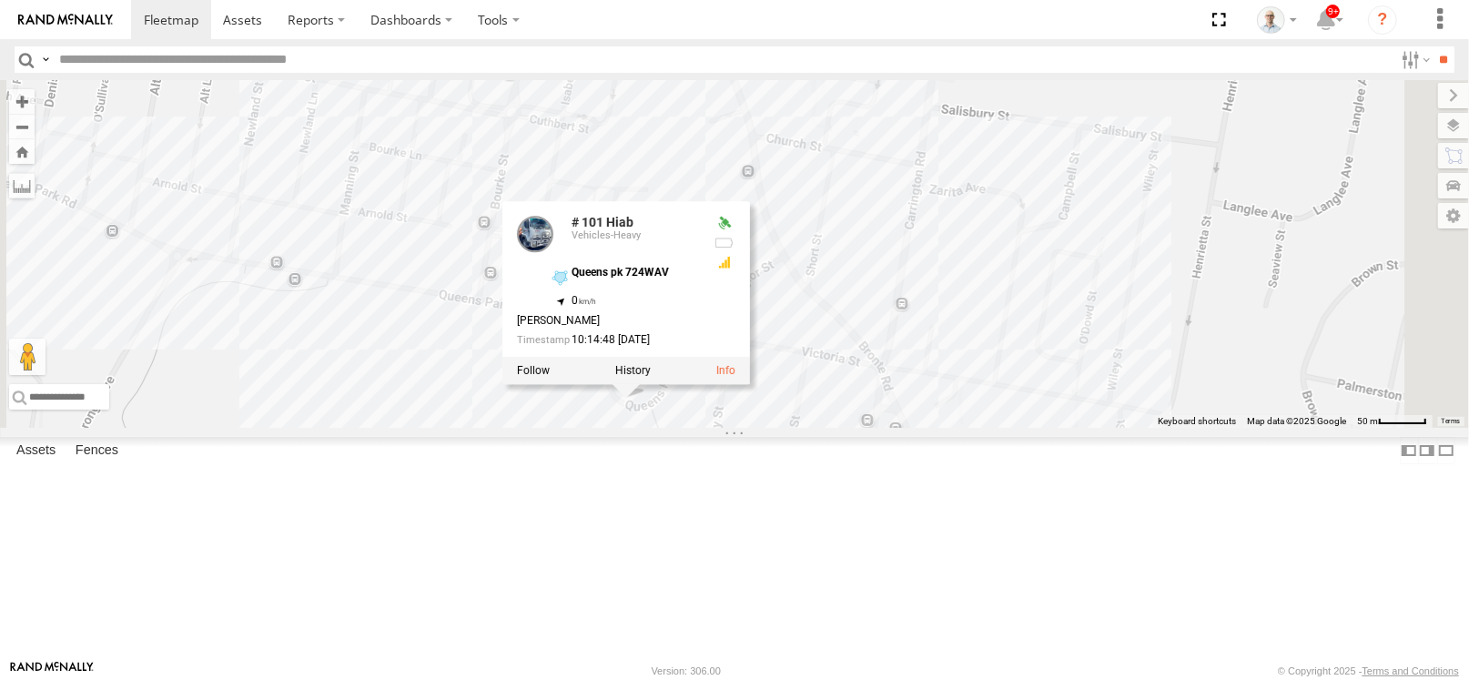
click at [1194, 310] on div "# 101 Hiab # 101 Hiab Vehicles-Heavy Queens pk 724WAV -33.90053 , 151.25059 0 […" at bounding box center [734, 254] width 1469 height 348
